Goal: Transaction & Acquisition: Purchase product/service

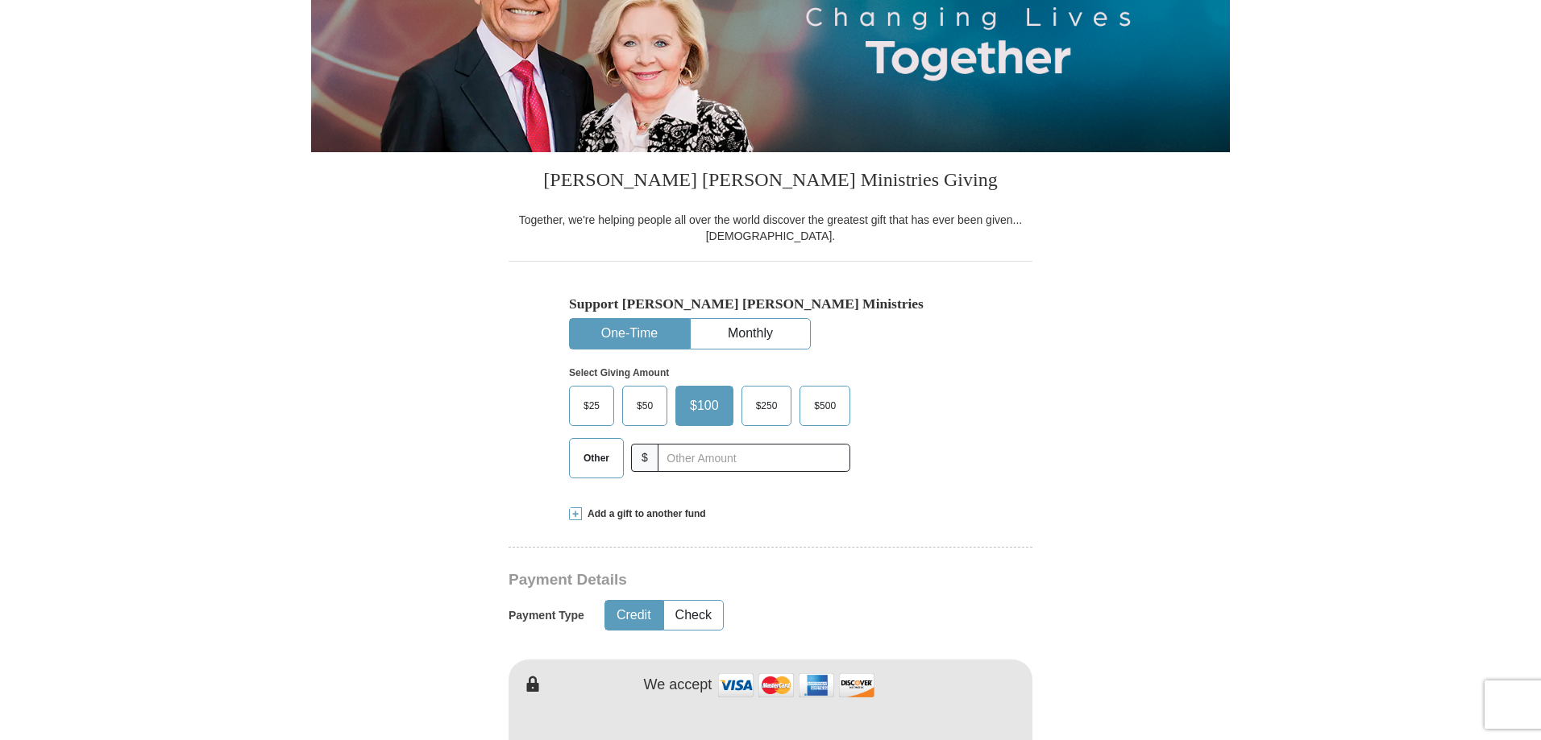
scroll to position [393, 0]
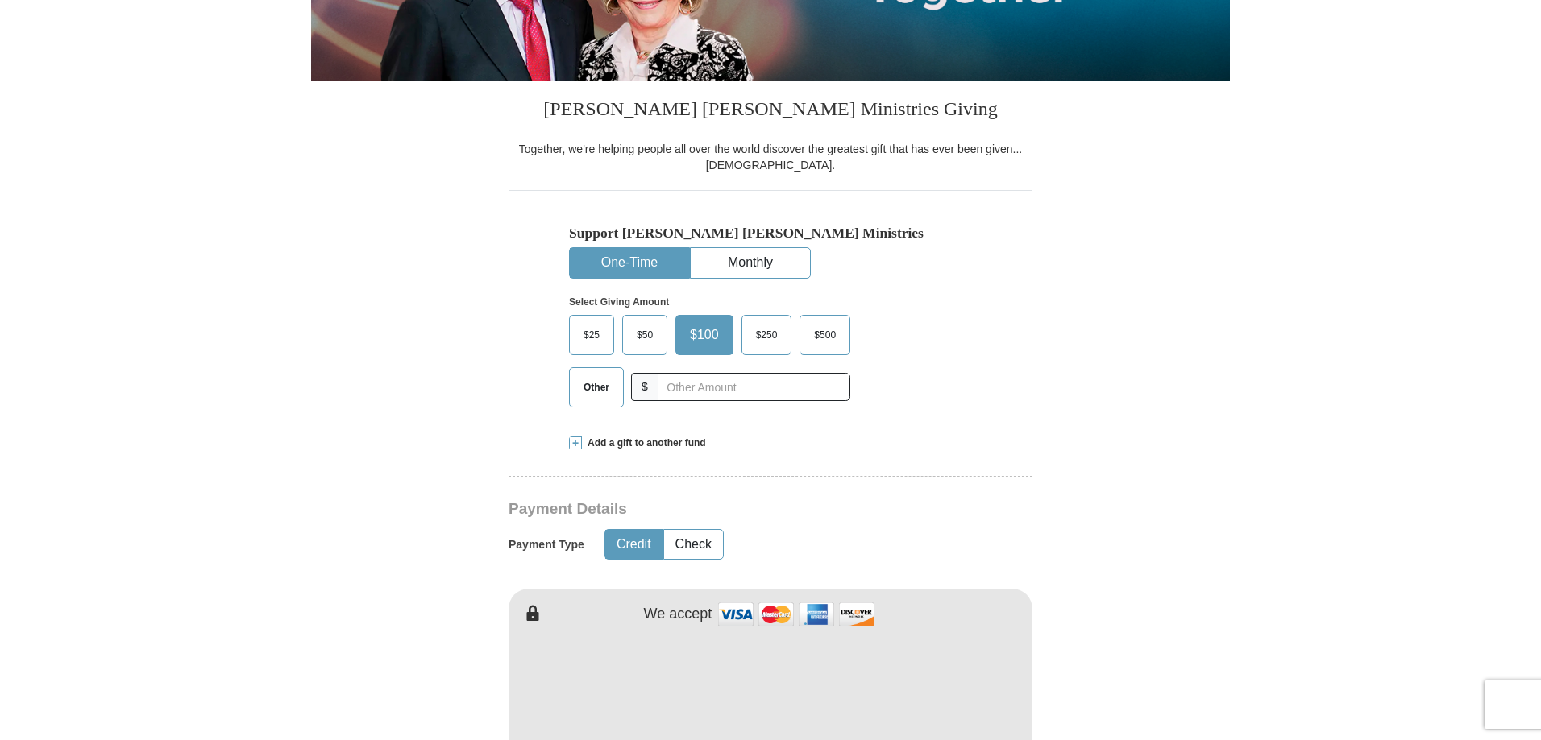
click at [587, 330] on span "$25" at bounding box center [591, 335] width 32 height 24
click at [0, 0] on input "$25" at bounding box center [0, 0] width 0 height 0
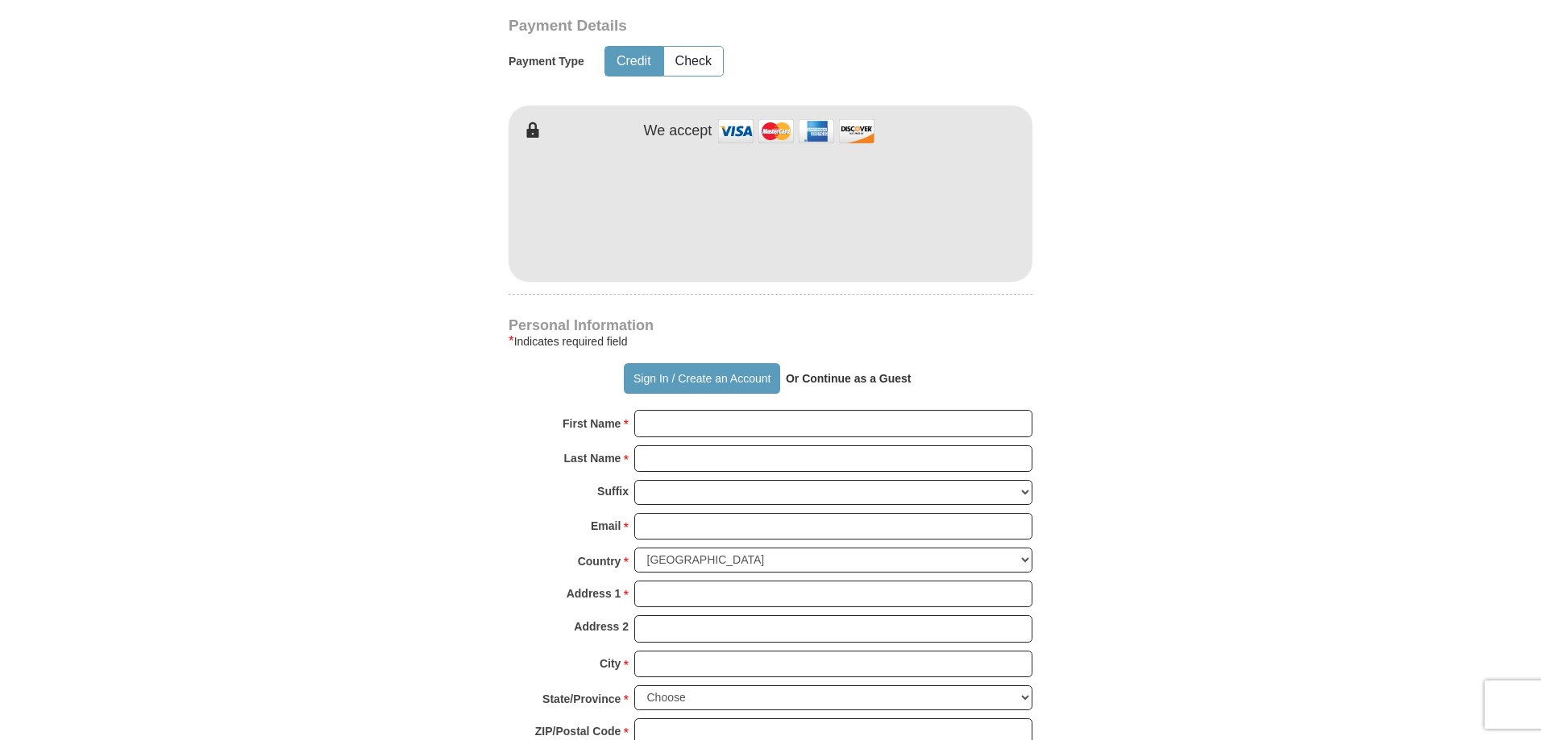
scroll to position [957, 0]
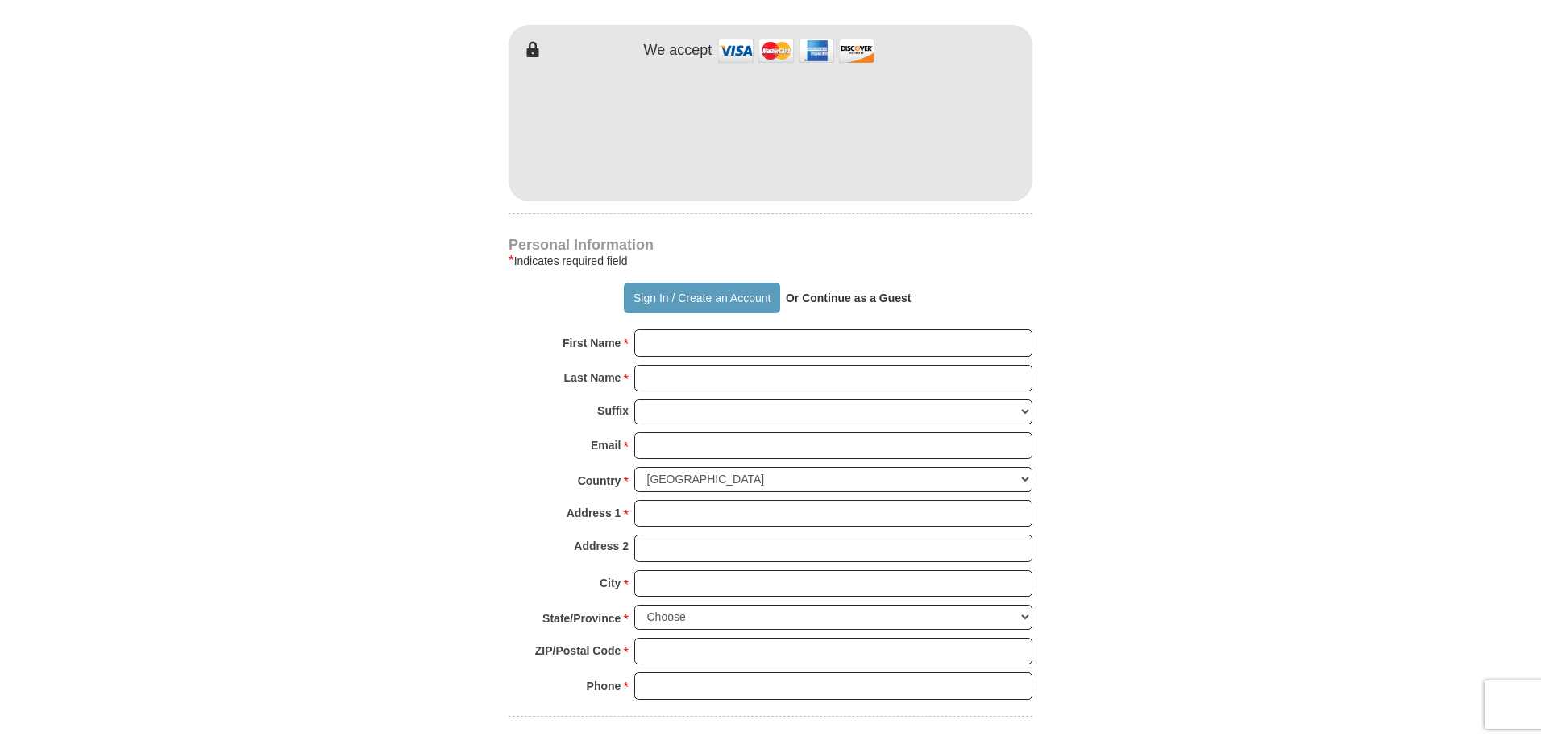
click at [841, 301] on strong "Or Continue as a Guest" at bounding box center [849, 298] width 126 height 13
click at [829, 297] on strong "Or Continue as a Guest" at bounding box center [849, 298] width 126 height 13
click at [832, 301] on strong "Or Continue as a Guest" at bounding box center [849, 298] width 126 height 13
drag, startPoint x: 817, startPoint y: 298, endPoint x: 929, endPoint y: 296, distance: 112.0
click at [929, 296] on div "Sign In / Create an Account Or Continue as a Guest" at bounding box center [770, 298] width 524 height 31
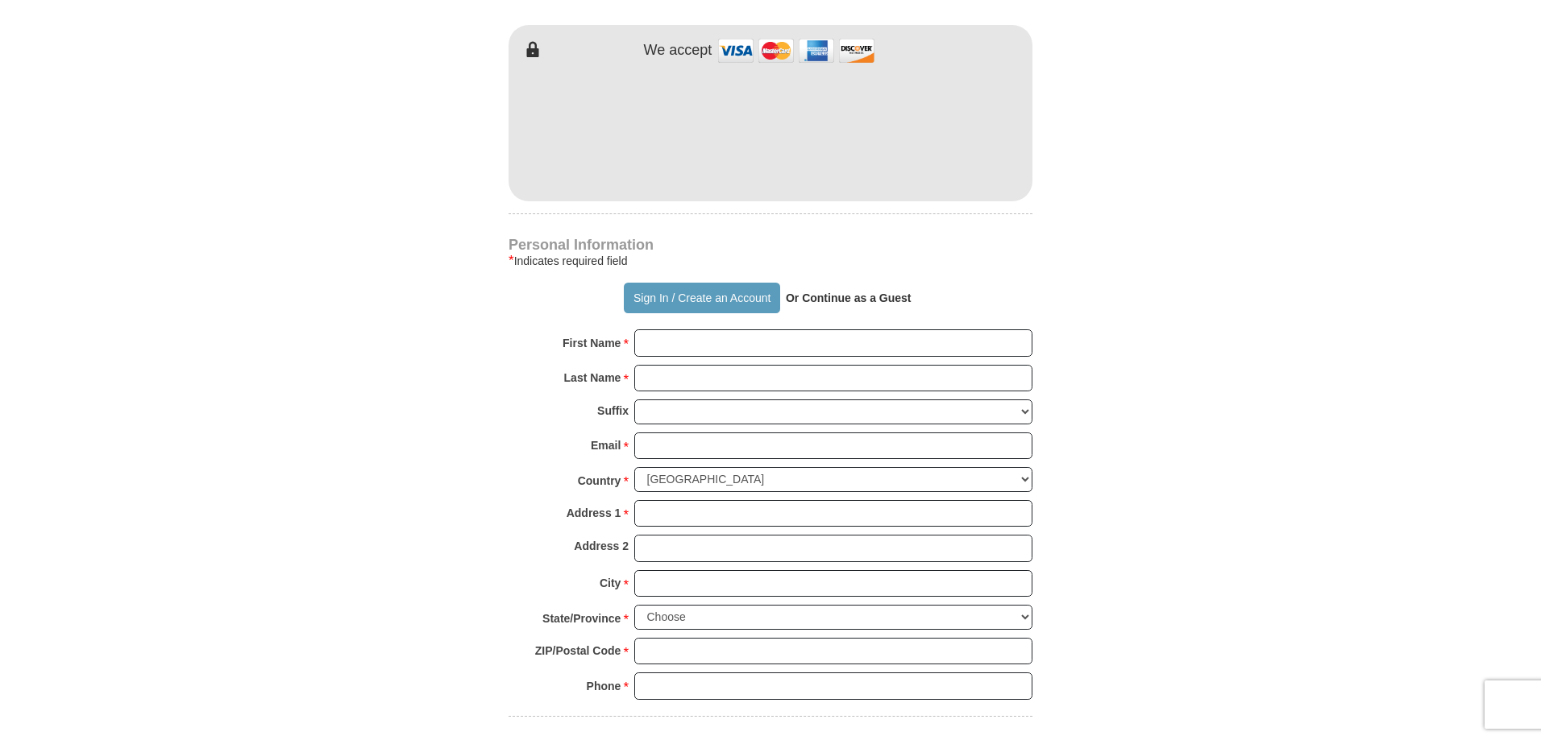
click at [813, 296] on strong "Or Continue as a Guest" at bounding box center [849, 298] width 126 height 13
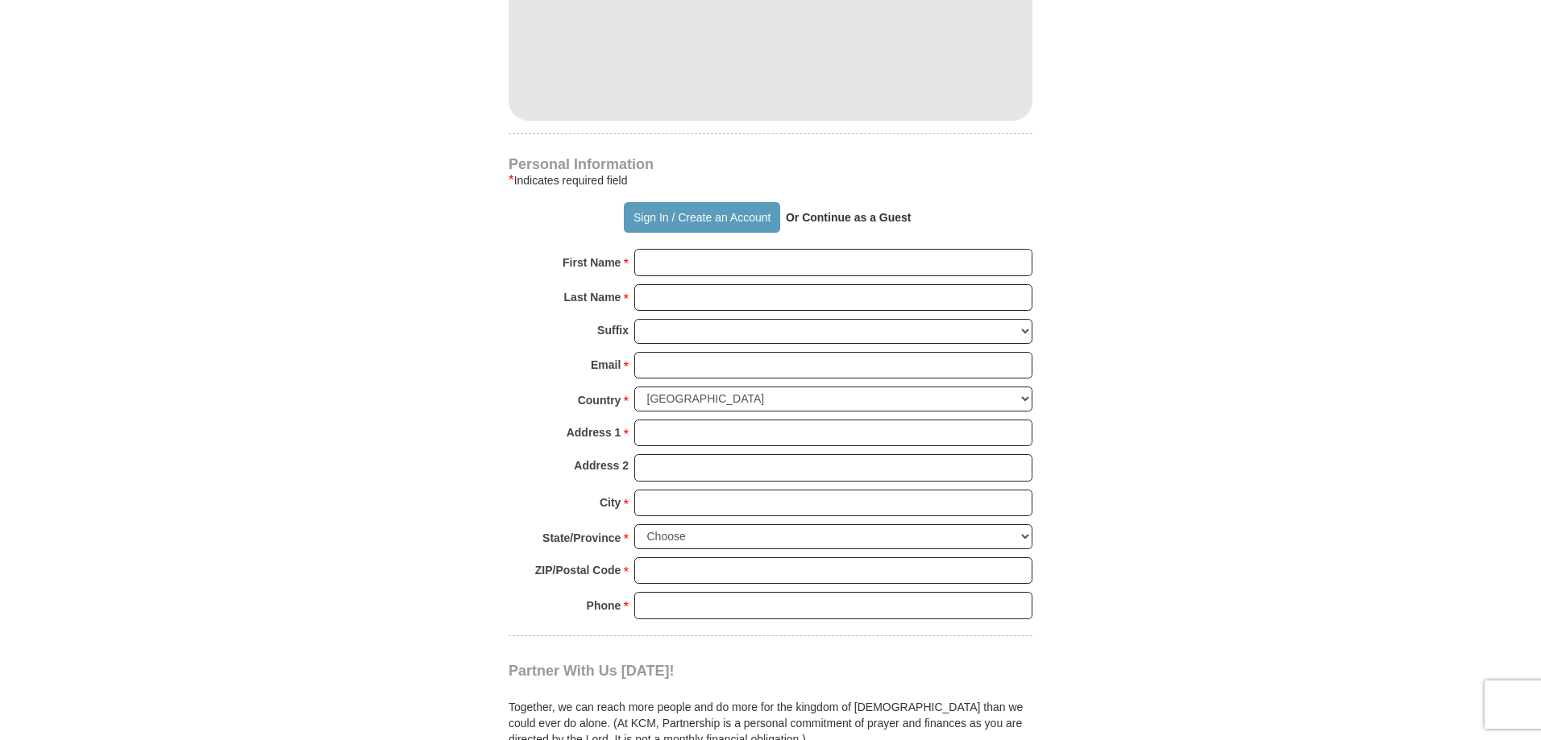
scroll to position [1118, 0]
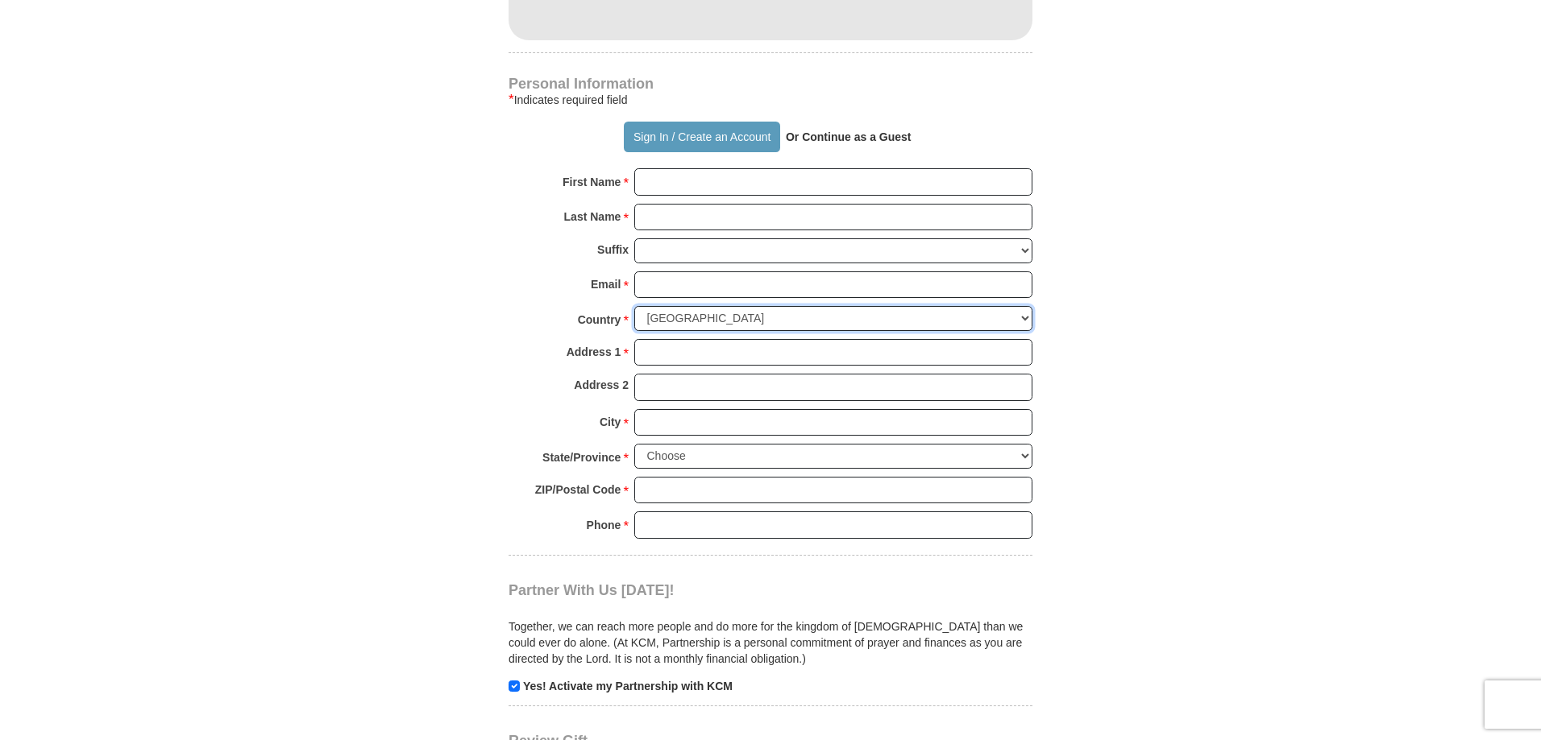
click at [1028, 317] on select "[GEOGRAPHIC_DATA] [GEOGRAPHIC_DATA] [GEOGRAPHIC_DATA] [GEOGRAPHIC_DATA] [GEOGRA…" at bounding box center [833, 318] width 398 height 25
select select "RU"
click at [634, 307] on select "[GEOGRAPHIC_DATA] [GEOGRAPHIC_DATA] [GEOGRAPHIC_DATA] [GEOGRAPHIC_DATA] [GEOGRA…" at bounding box center [833, 318] width 398 height 25
click at [1129, 374] on form "Already have an account? Sign in for faster giving. Don't have an account? Crea…" at bounding box center [770, 6] width 919 height 1979
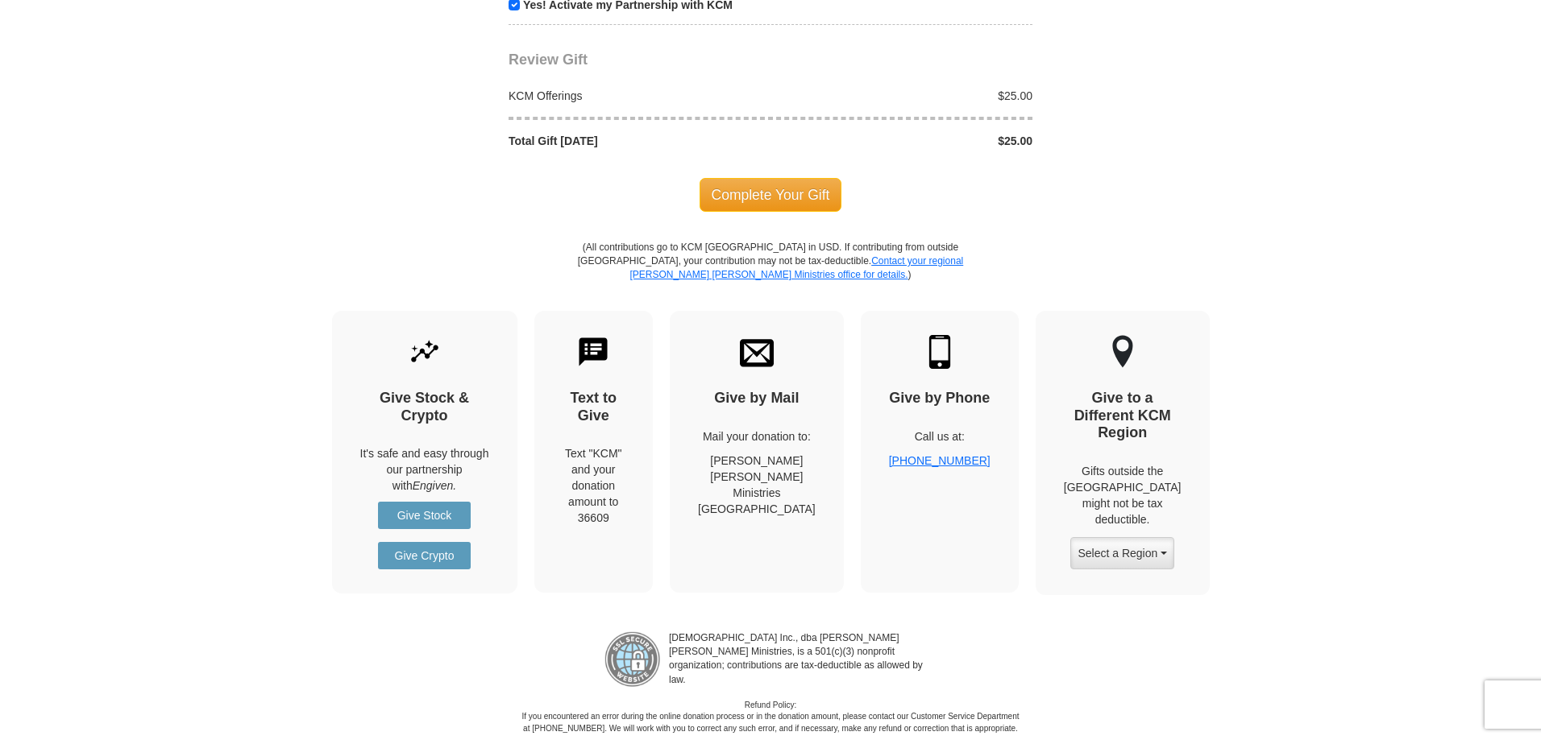
scroll to position [1843, 0]
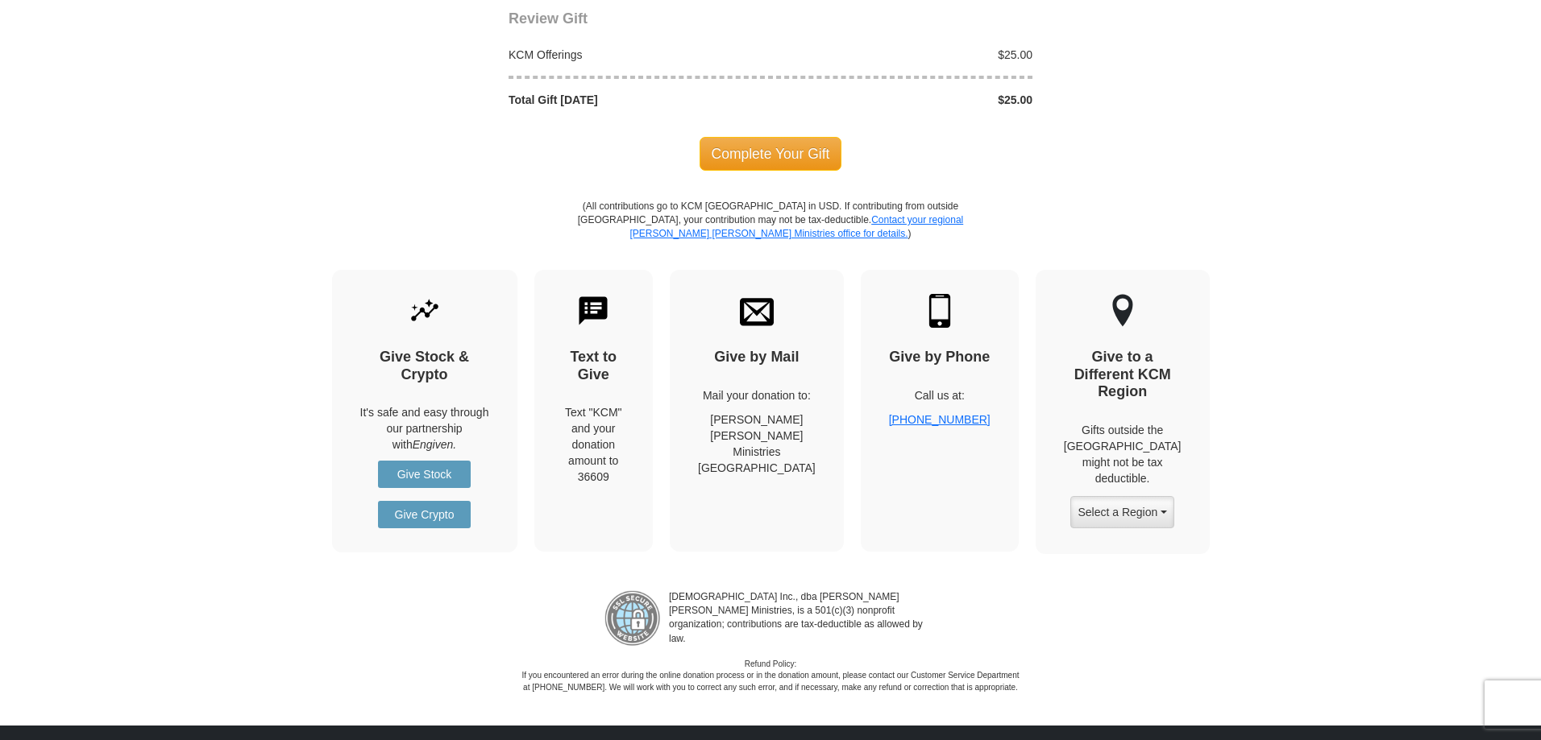
click at [612, 404] on div "Text "KCM" and your donation amount to 36609" at bounding box center [593, 444] width 63 height 81
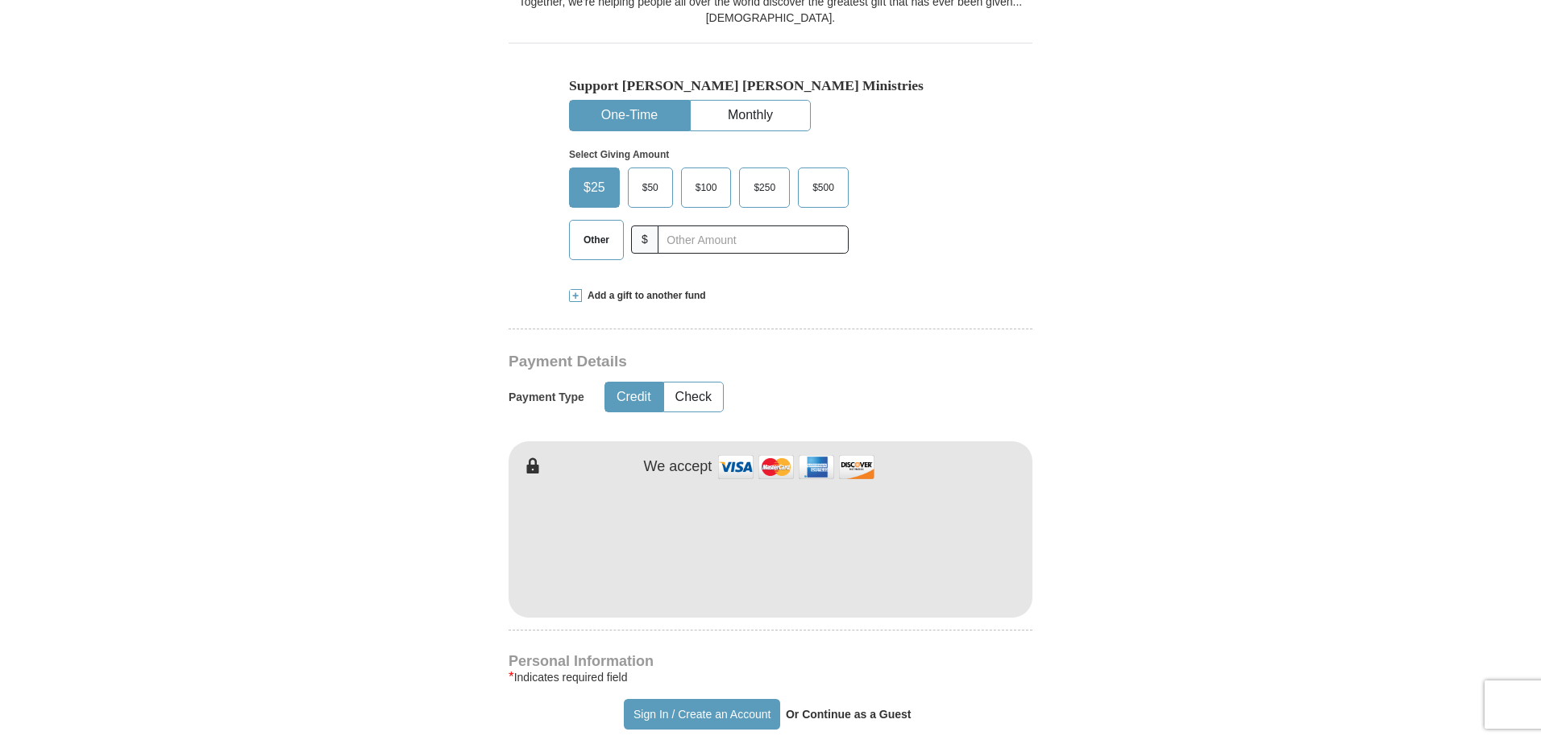
scroll to position [554, 0]
